Goal: Task Accomplishment & Management: Manage account settings

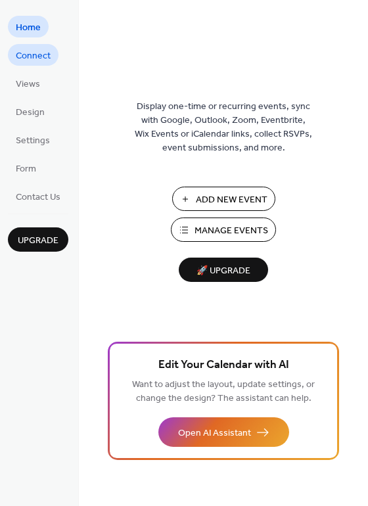
click at [43, 55] on span "Connect" at bounding box center [33, 56] width 35 height 14
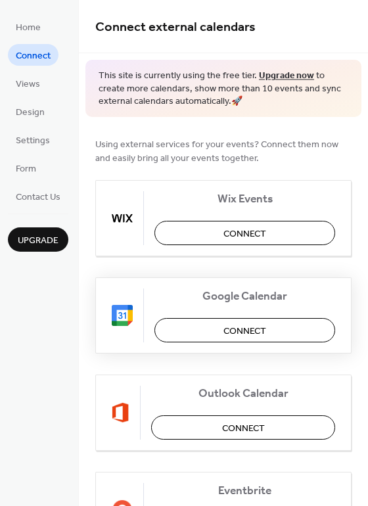
click at [203, 332] on button "Connect" at bounding box center [244, 330] width 181 height 24
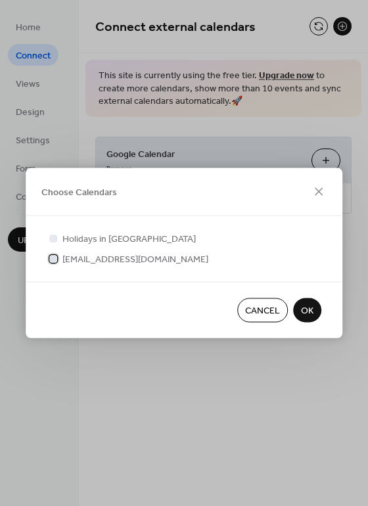
click at [58, 260] on div at bounding box center [53, 258] width 13 height 13
click at [308, 310] on span "OK" at bounding box center [307, 311] width 12 height 14
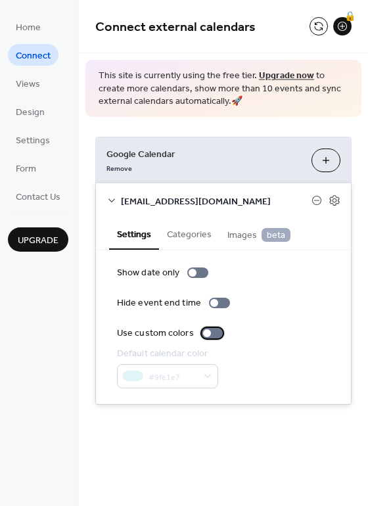
click at [213, 332] on div at bounding box center [212, 333] width 21 height 11
click at [214, 332] on div at bounding box center [218, 333] width 8 height 8
click at [331, 207] on div "info@jonathanmolo.com" at bounding box center [223, 200] width 255 height 35
click at [334, 197] on icon at bounding box center [335, 201] width 12 height 12
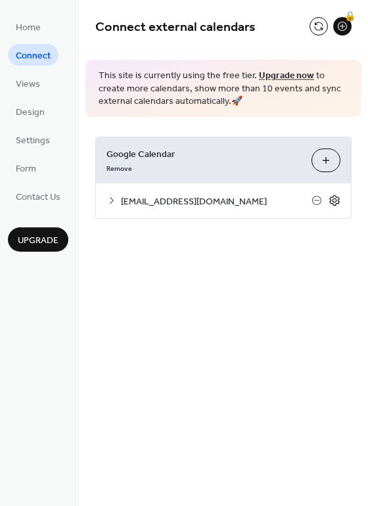
click at [334, 197] on icon at bounding box center [335, 201] width 12 height 12
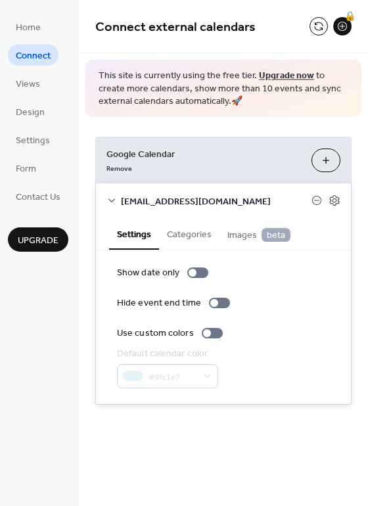
click at [238, 240] on span "Images beta" at bounding box center [258, 235] width 63 height 14
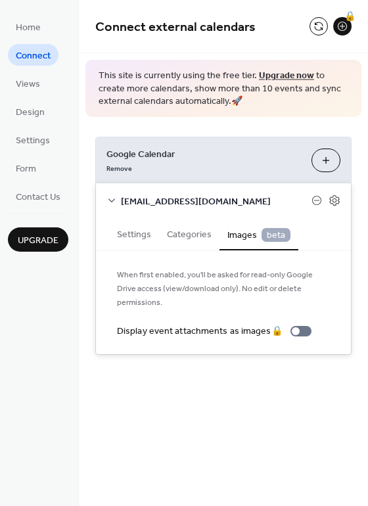
click at [198, 235] on button "Categories" at bounding box center [189, 233] width 60 height 30
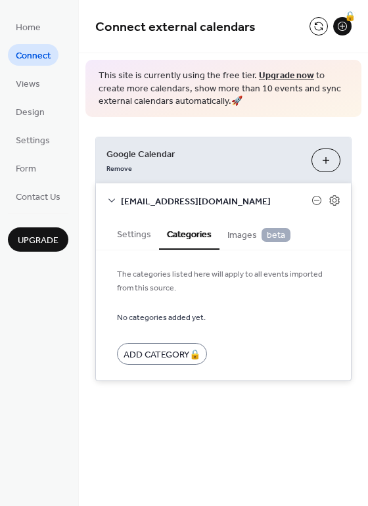
click at [122, 235] on button "Settings" at bounding box center [134, 233] width 50 height 30
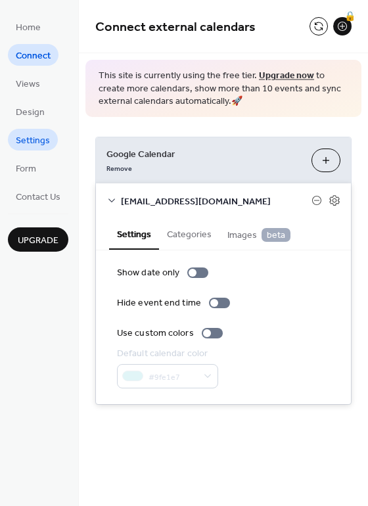
click at [43, 147] on span "Settings" at bounding box center [33, 141] width 34 height 14
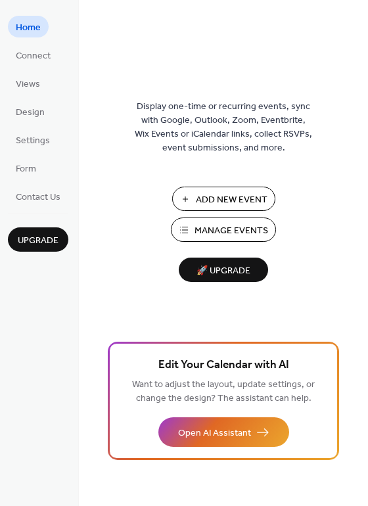
click at [195, 226] on button "Manage Events" at bounding box center [223, 230] width 105 height 24
click at [38, 54] on span "Connect" at bounding box center [33, 56] width 35 height 14
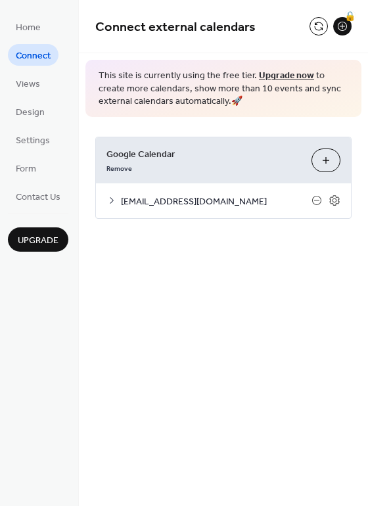
click at [328, 195] on div at bounding box center [326, 201] width 29 height 12
click at [337, 198] on icon at bounding box center [335, 201] width 12 height 12
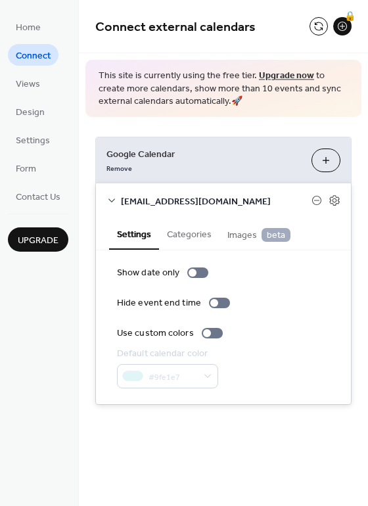
click at [197, 239] on button "Categories" at bounding box center [189, 233] width 60 height 30
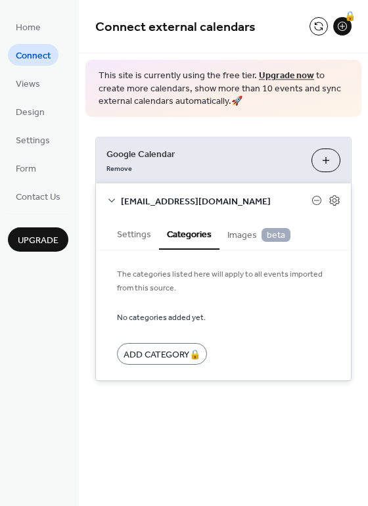
click at [145, 203] on span "[EMAIL_ADDRESS][DOMAIN_NAME]" at bounding box center [216, 202] width 191 height 14
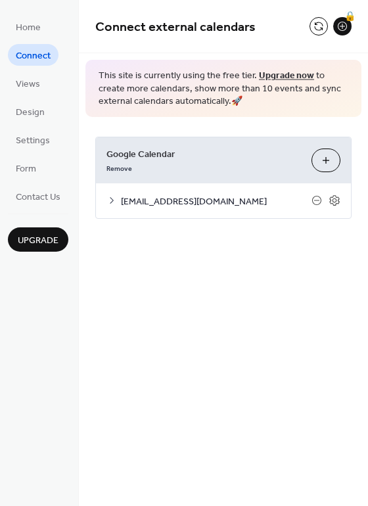
click at [145, 204] on span "info@jonathanmolo.com" at bounding box center [216, 202] width 191 height 14
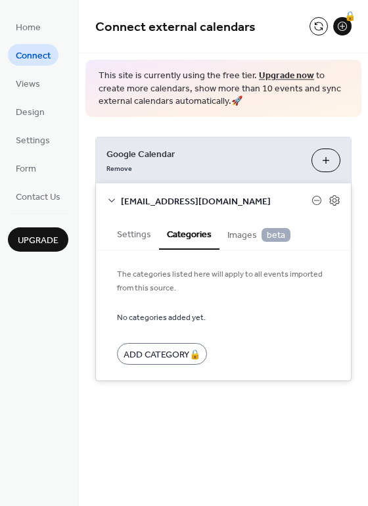
click at [125, 233] on button "Settings" at bounding box center [134, 233] width 50 height 30
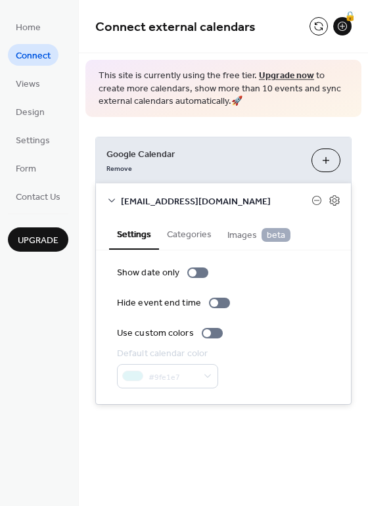
click at [326, 203] on div at bounding box center [326, 201] width 29 height 12
click at [333, 202] on icon at bounding box center [334, 200] width 10 height 11
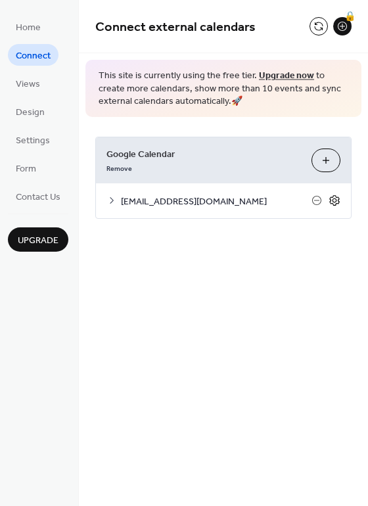
click at [333, 202] on icon at bounding box center [334, 200] width 10 height 11
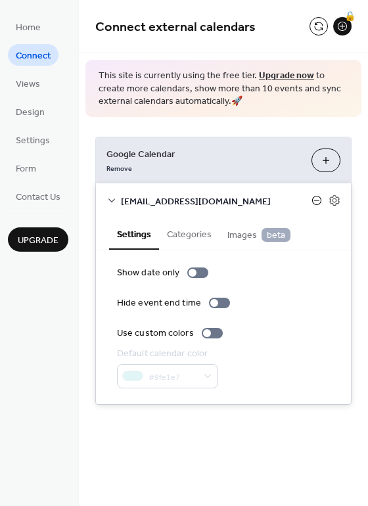
click at [313, 200] on icon at bounding box center [316, 200] width 9 height 9
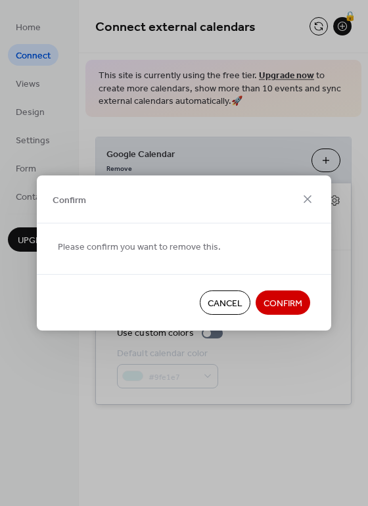
click at [233, 297] on span "Cancel" at bounding box center [225, 304] width 35 height 14
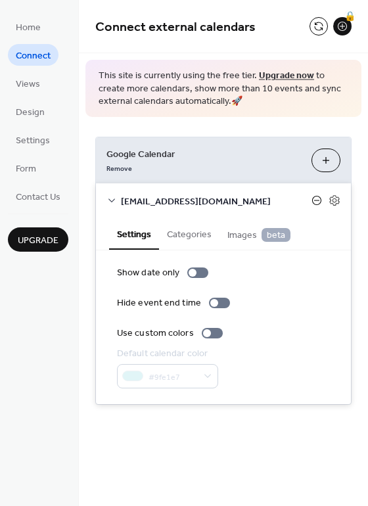
click at [319, 202] on icon at bounding box center [317, 200] width 11 height 11
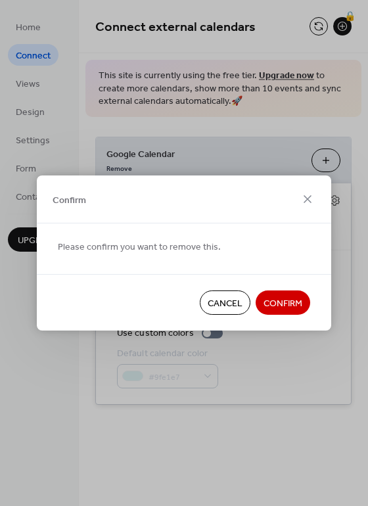
click at [282, 303] on span "Confirm" at bounding box center [283, 304] width 39 height 14
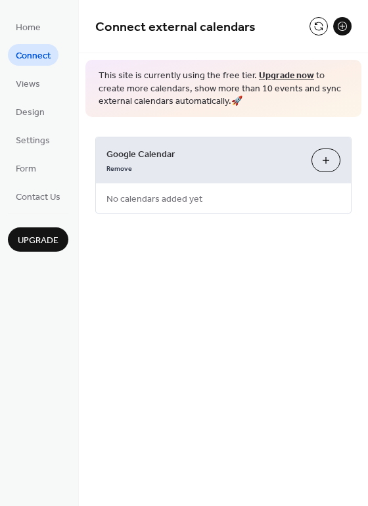
click at [328, 157] on button "Choose Calendars" at bounding box center [326, 161] width 29 height 24
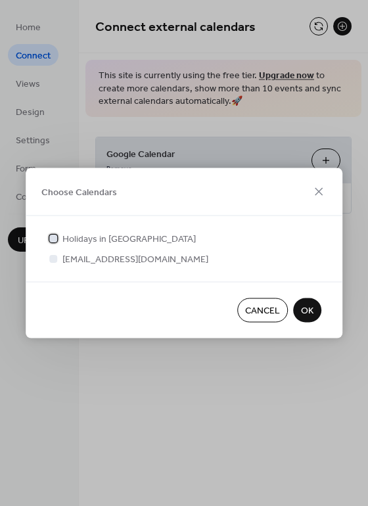
click at [58, 239] on div at bounding box center [53, 237] width 13 height 13
click at [56, 253] on div at bounding box center [53, 258] width 13 height 13
click at [56, 261] on div at bounding box center [53, 258] width 8 height 8
click at [52, 256] on div at bounding box center [53, 258] width 8 height 8
click at [53, 259] on div at bounding box center [53, 258] width 8 height 8
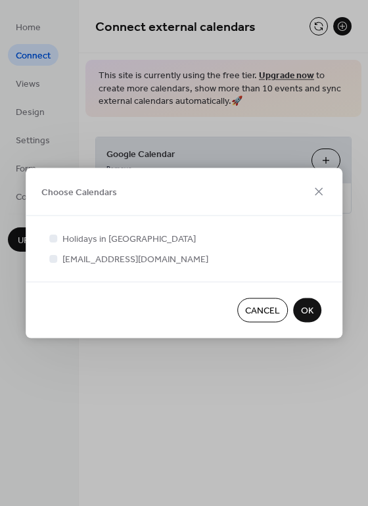
click at [67, 256] on span "info@jonathanmolo.com" at bounding box center [135, 260] width 146 height 14
click at [56, 241] on div at bounding box center [53, 238] width 8 height 8
click at [58, 259] on div at bounding box center [53, 258] width 13 height 13
click at [311, 310] on span "OK" at bounding box center [307, 311] width 12 height 14
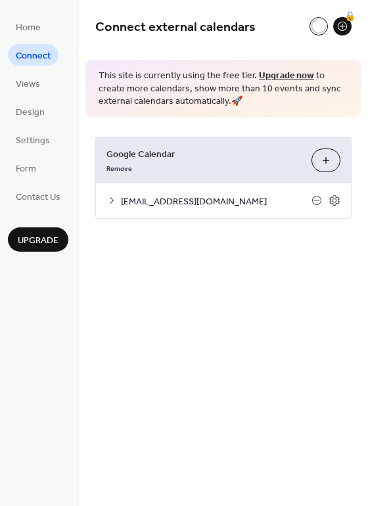
click at [341, 196] on div "info@jonathanmolo.com" at bounding box center [223, 200] width 255 height 35
click at [334, 198] on icon at bounding box center [335, 200] width 5 height 5
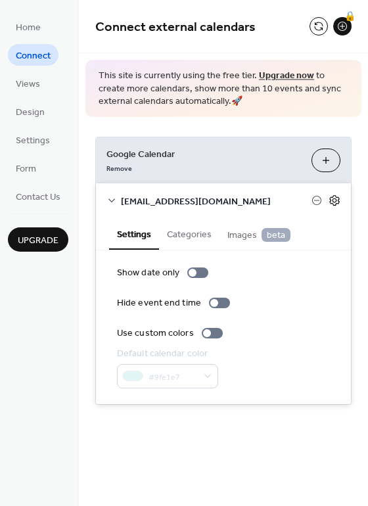
click at [335, 198] on icon at bounding box center [335, 200] width 5 height 5
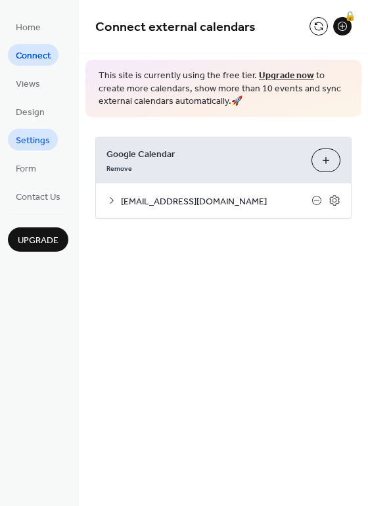
click at [37, 138] on span "Settings" at bounding box center [33, 141] width 34 height 14
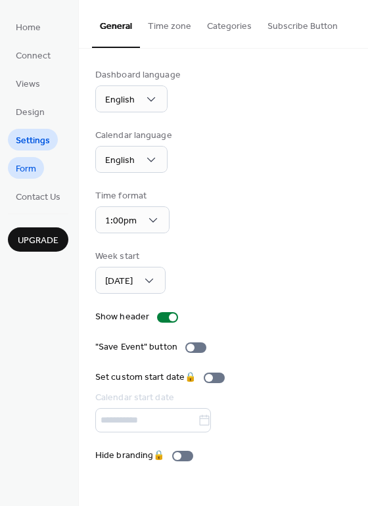
click at [37, 160] on link "Form" at bounding box center [26, 168] width 36 height 22
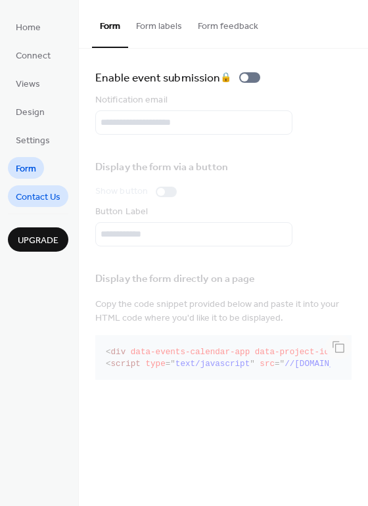
click at [37, 187] on link "Contact Us" at bounding box center [38, 196] width 60 height 22
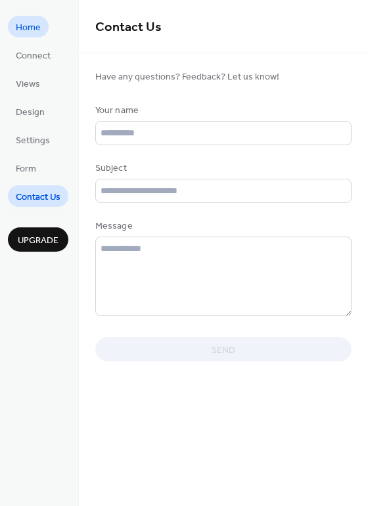
click at [34, 25] on span "Home" at bounding box center [28, 28] width 25 height 14
